Goal: Transaction & Acquisition: Book appointment/travel/reservation

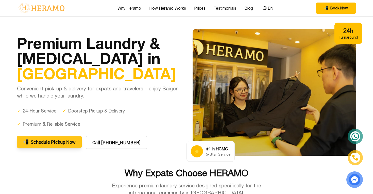
click at [47, 142] on button "📲 Schedule Pickup Now" at bounding box center [49, 142] width 65 height 12
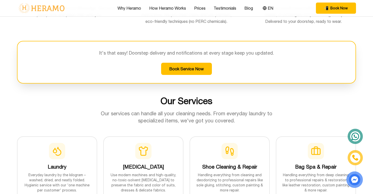
scroll to position [387, 0]
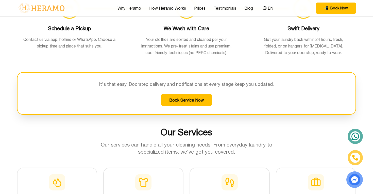
click at [101, 57] on div "Schedule a Pickup Contact us via app, hotline or WhatsApp. Choose a pickup time…" at bounding box center [69, 39] width 105 height 41
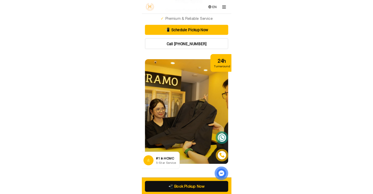
scroll to position [0, 0]
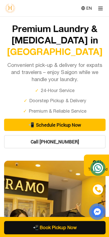
click at [73, 124] on button "📲 Schedule Pickup Now" at bounding box center [54, 124] width 101 height 12
click at [69, 124] on button "📲 Schedule Pickup Now" at bounding box center [54, 124] width 101 height 12
click at [82, 125] on button "📲 Schedule Pickup Now" at bounding box center [54, 124] width 101 height 12
click at [98, 194] on img at bounding box center [97, 210] width 14 height 14
click at [63, 143] on button "Call 1900 3286" at bounding box center [54, 140] width 101 height 13
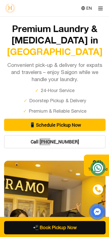
click at [89, 143] on button "Call 1900 3286" at bounding box center [54, 140] width 101 height 13
click at [91, 140] on button "Call 1900 3286" at bounding box center [54, 140] width 101 height 13
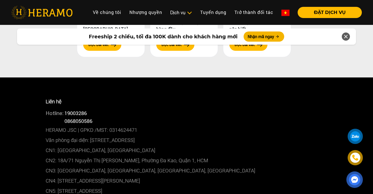
scroll to position [2579, 0]
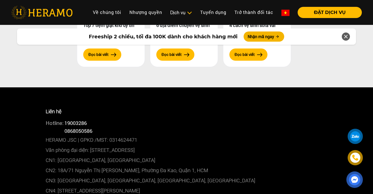
click at [85, 127] on span "0868050586" at bounding box center [78, 130] width 28 height 7
copy span "0868050586"
click at [79, 127] on span "0868050586" at bounding box center [78, 130] width 28 height 7
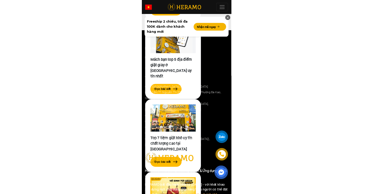
scroll to position [2618, 0]
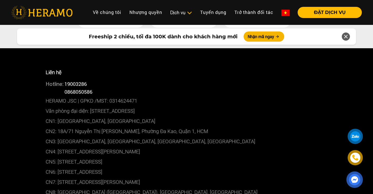
click at [356, 136] on div at bounding box center [355, 136] width 9 height 9
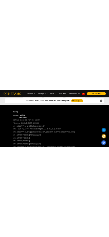
scroll to position [2587, 0]
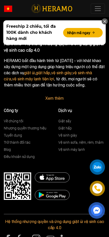
click at [97, 188] on img at bounding box center [98, 188] width 6 height 6
click at [96, 194] on img at bounding box center [97, 210] width 10 height 10
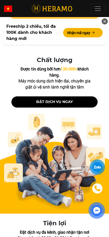
scroll to position [1797, 0]
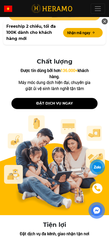
click at [60, 98] on button "ĐẶT DỊCH VỤ NGAY" at bounding box center [54, 103] width 86 height 11
click at [66, 98] on button "ĐẶT DỊCH VỤ NGAY" at bounding box center [54, 103] width 86 height 11
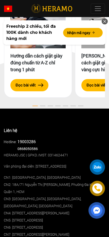
scroll to position [2346, 0]
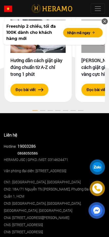
click at [106, 21] on icon at bounding box center [105, 21] width 5 height 7
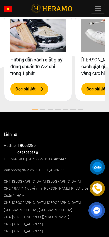
scroll to position [2345, 0]
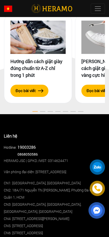
click at [26, 152] on span "0868050586" at bounding box center [28, 154] width 20 height 5
click at [26, 144] on link "19003286" at bounding box center [27, 146] width 18 height 5
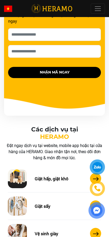
scroll to position [0, 0]
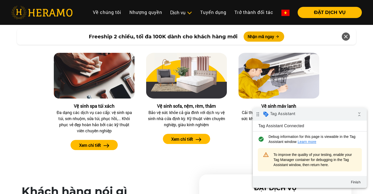
scroll to position [601, 0]
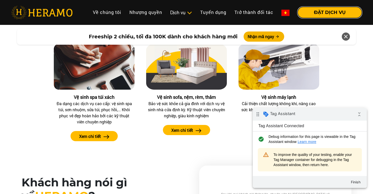
click at [331, 11] on button "ĐẶT DỊCH VỤ" at bounding box center [330, 12] width 64 height 11
click at [354, 178] on button "Finish" at bounding box center [356, 181] width 18 height 9
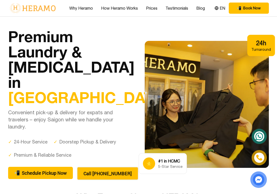
click at [93, 167] on button "Call 1900 3286" at bounding box center [107, 173] width 61 height 13
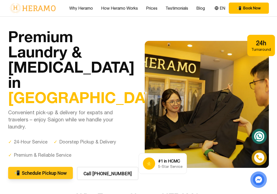
click at [38, 167] on button "📲 Schedule Pickup Now" at bounding box center [40, 173] width 65 height 12
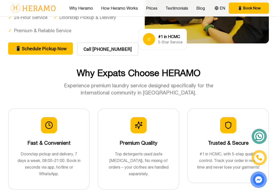
scroll to position [128, 0]
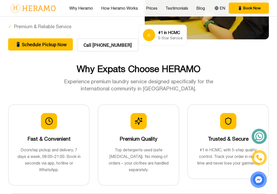
click at [260, 137] on icon at bounding box center [259, 136] width 3 height 3
click at [259, 158] on img at bounding box center [259, 157] width 7 height 7
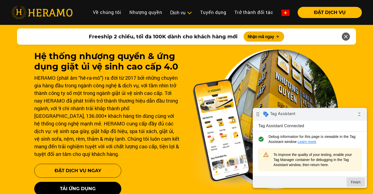
click at [357, 183] on button "Finish" at bounding box center [356, 181] width 18 height 9
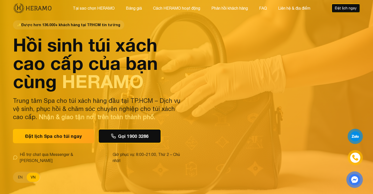
click at [265, 65] on div "✨ Được hơn 136.000+ khách hàng tại TP.HCM tin tưởng Hồi sinh túi xách cao cấp c…" at bounding box center [187, 101] width 356 height 203
click at [79, 134] on button "Đặt lịch Spa cho túi ngay" at bounding box center [53, 136] width 85 height 15
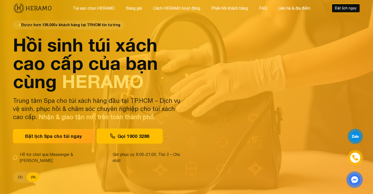
click at [130, 140] on button "Gọi 1900 3286" at bounding box center [130, 136] width 66 height 15
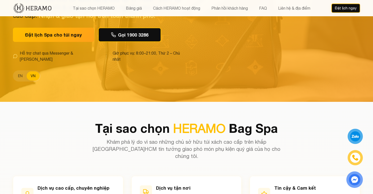
scroll to position [103, 0]
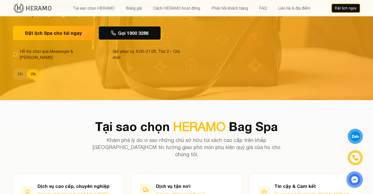
click at [300, 120] on h2 "Tại sao chọn HERAMO Bag Spa" at bounding box center [186, 126] width 347 height 12
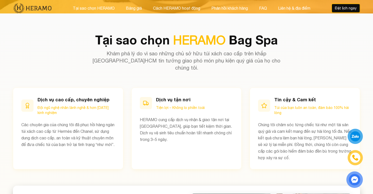
scroll to position [0, 0]
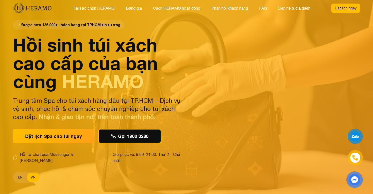
click at [346, 9] on button "Đặt lịch ngay" at bounding box center [346, 8] width 29 height 9
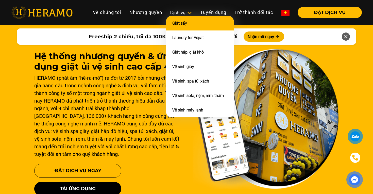
click at [182, 24] on link "Giặt sấy" at bounding box center [179, 23] width 15 height 5
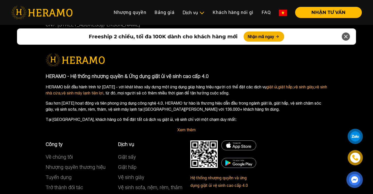
scroll to position [2345, 0]
